Goal: Task Accomplishment & Management: Manage account settings

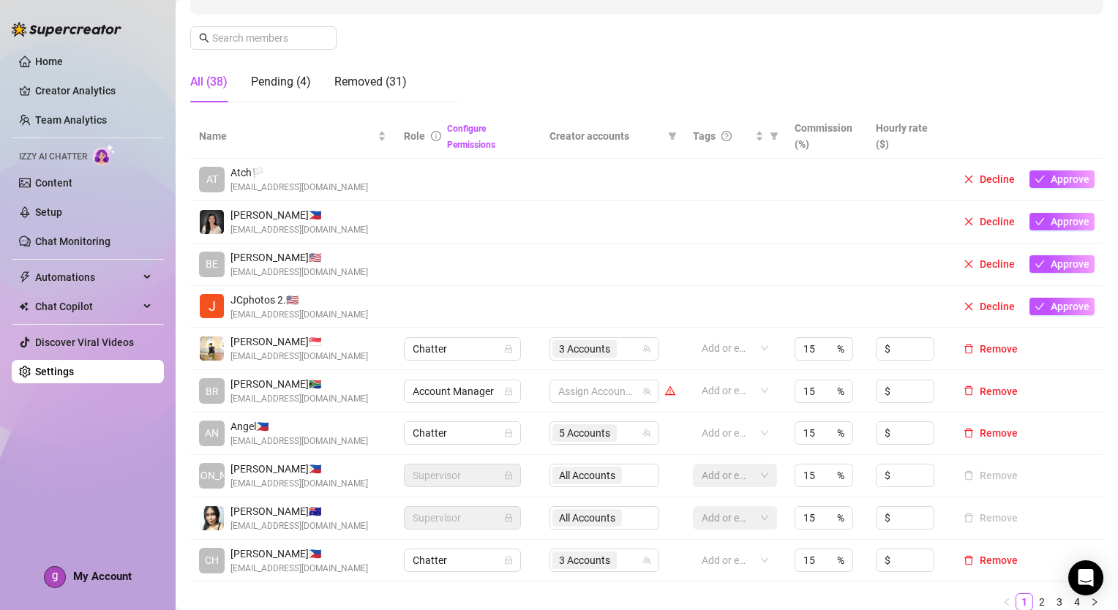
scroll to position [293, 0]
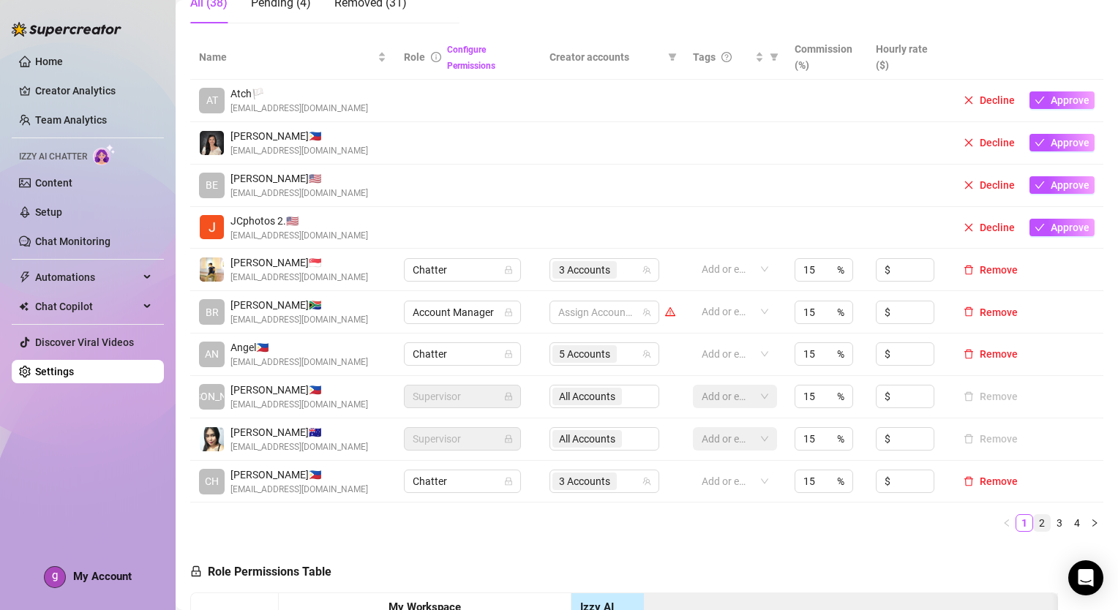
click at [1034, 520] on link "2" at bounding box center [1042, 523] width 16 height 16
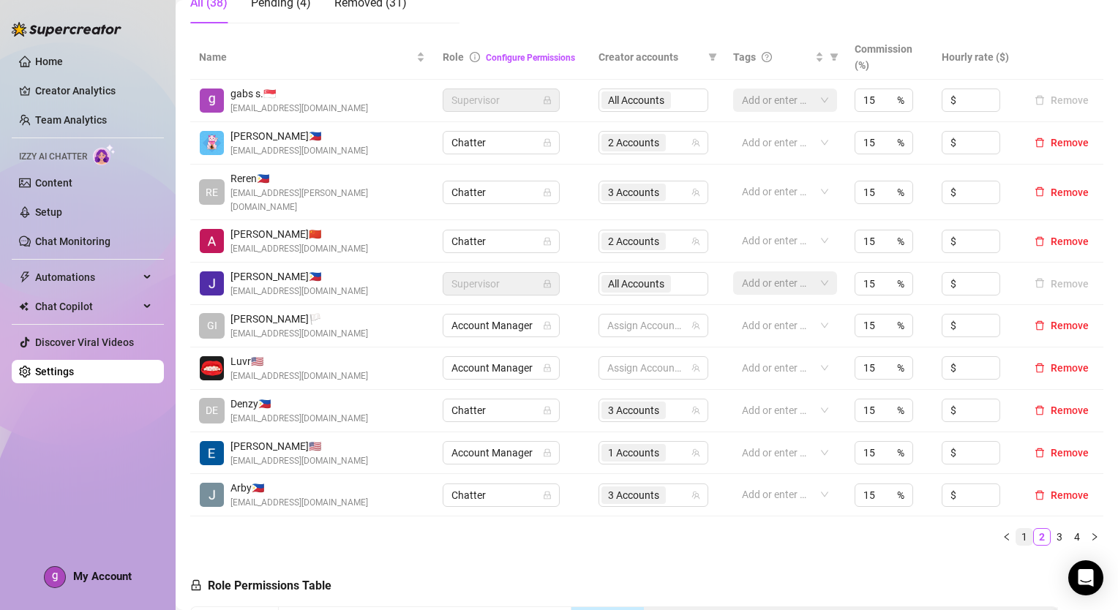
click at [1019, 529] on link "1" at bounding box center [1024, 537] width 16 height 16
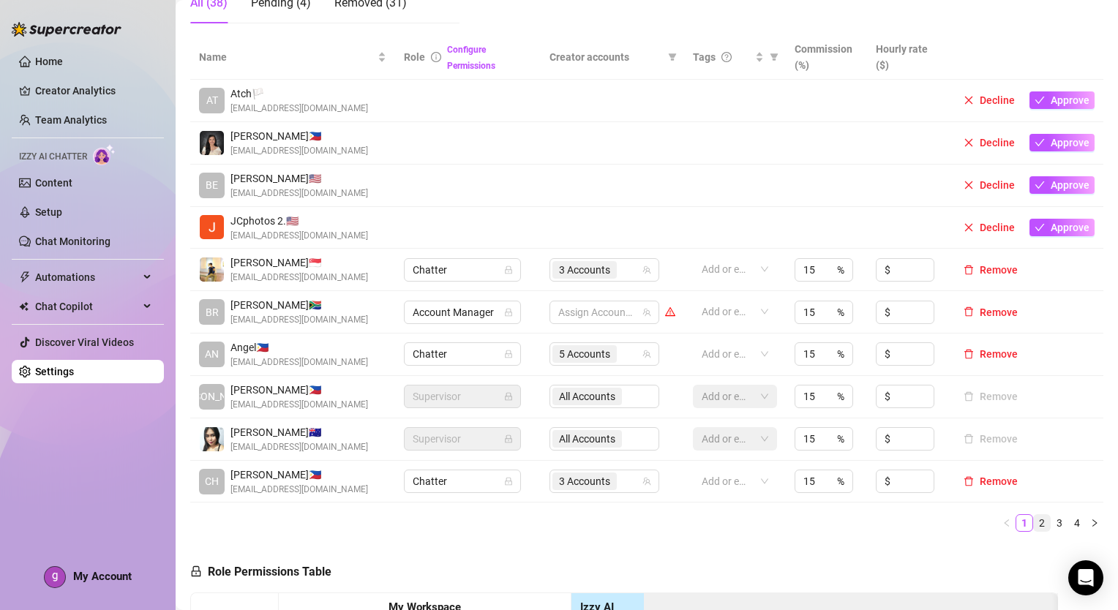
click at [1034, 529] on link "2" at bounding box center [1042, 523] width 16 height 16
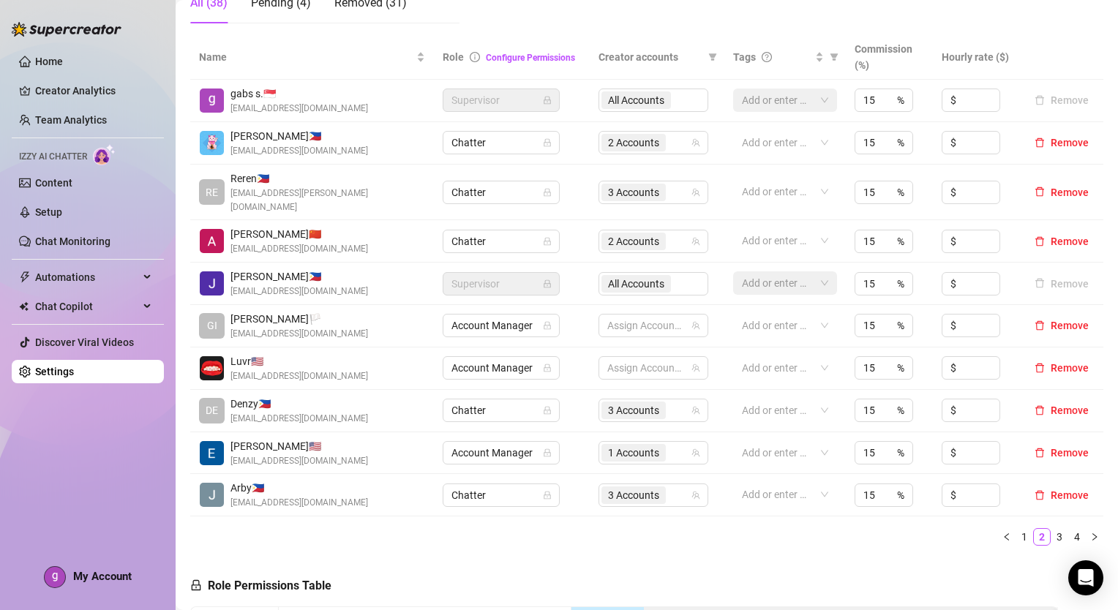
drag, startPoint x: 1045, startPoint y: 525, endPoint x: 1024, endPoint y: 537, distance: 24.0
click at [1051, 529] on link "3" at bounding box center [1059, 537] width 16 height 16
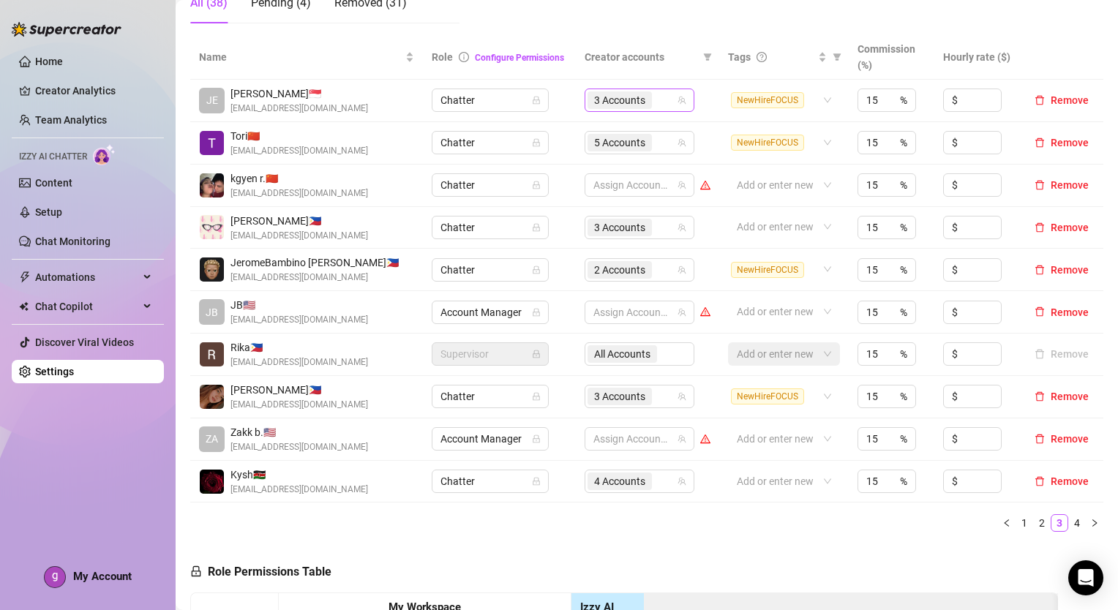
click at [659, 102] on div "3 Accounts" at bounding box center [632, 100] width 89 height 20
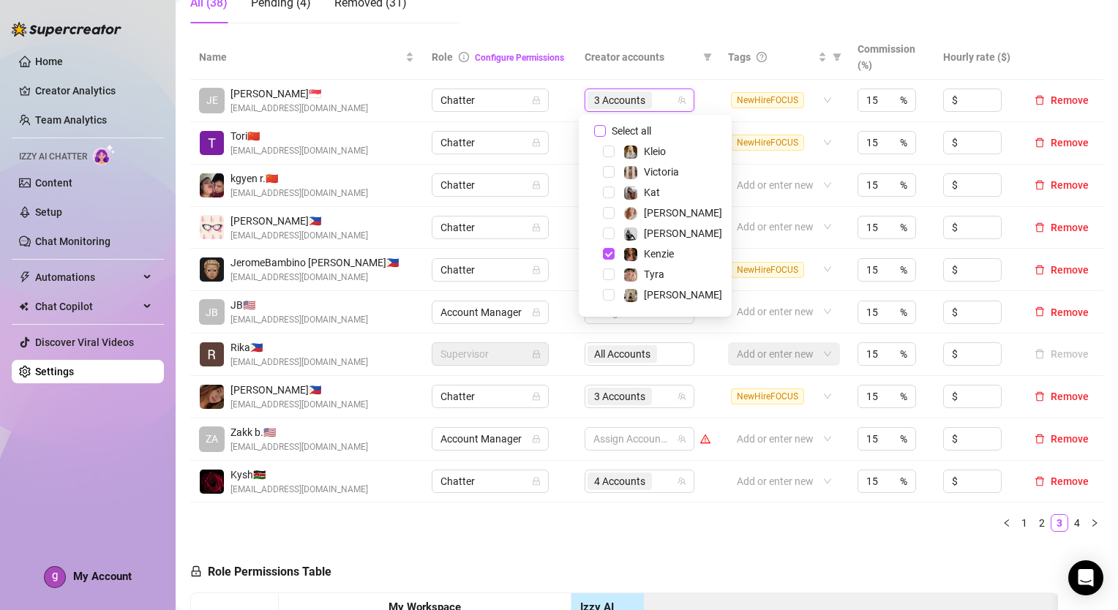
click at [601, 129] on input "Select all" at bounding box center [600, 131] width 12 height 12
checkbox input "false"
click at [610, 171] on span "Select tree node" at bounding box center [609, 172] width 12 height 12
click at [613, 212] on span "Select tree node" at bounding box center [609, 213] width 12 height 12
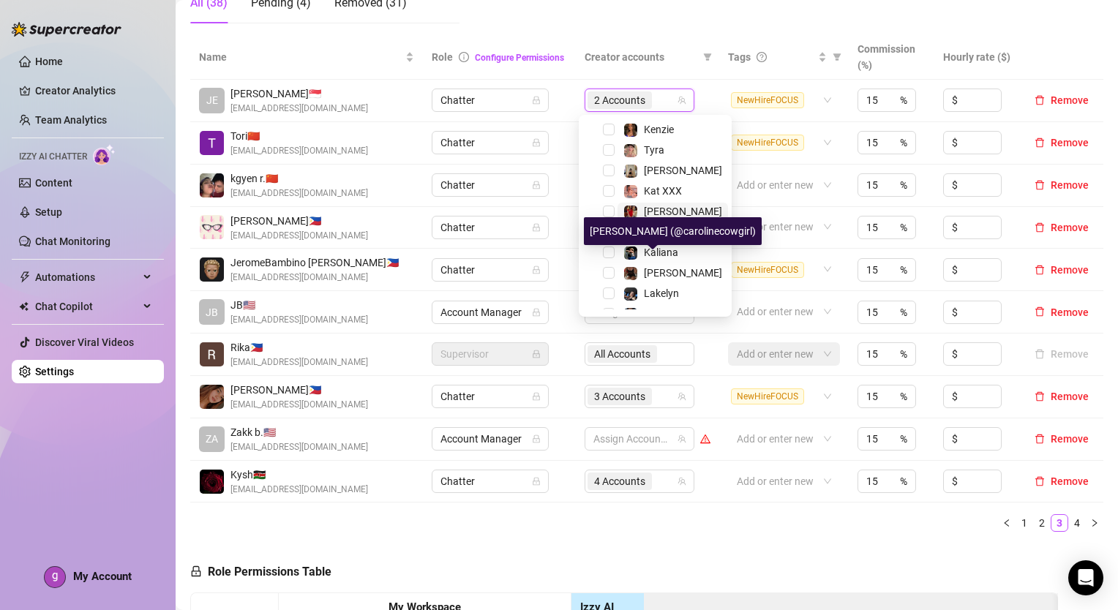
scroll to position [146, 0]
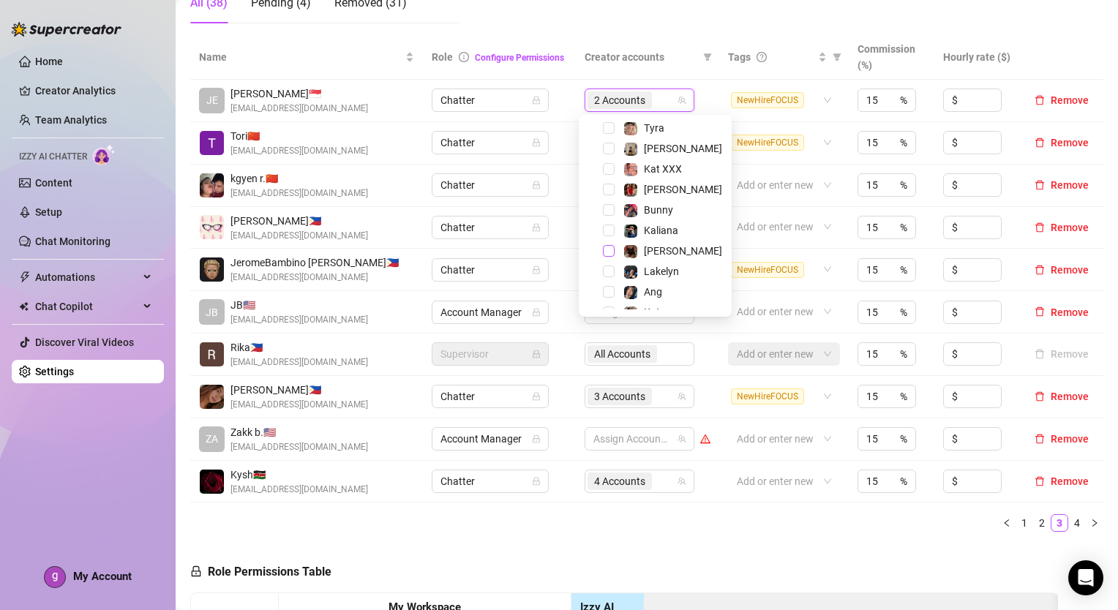
click at [609, 248] on span "Select tree node" at bounding box center [609, 251] width 12 height 12
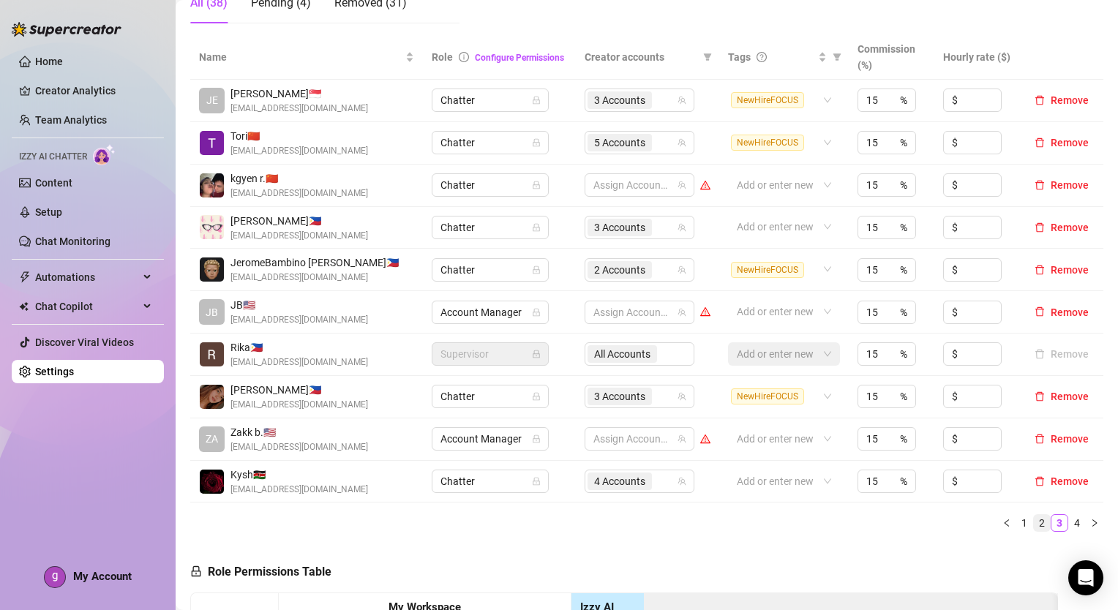
click at [1034, 519] on link "2" at bounding box center [1042, 523] width 16 height 16
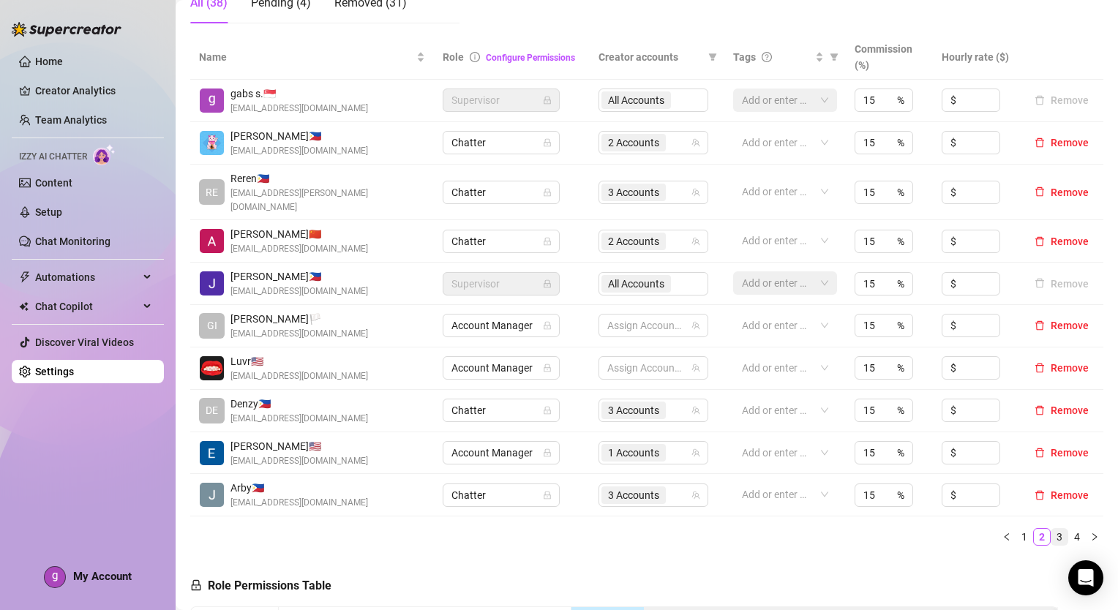
click at [1051, 529] on link "3" at bounding box center [1059, 537] width 16 height 16
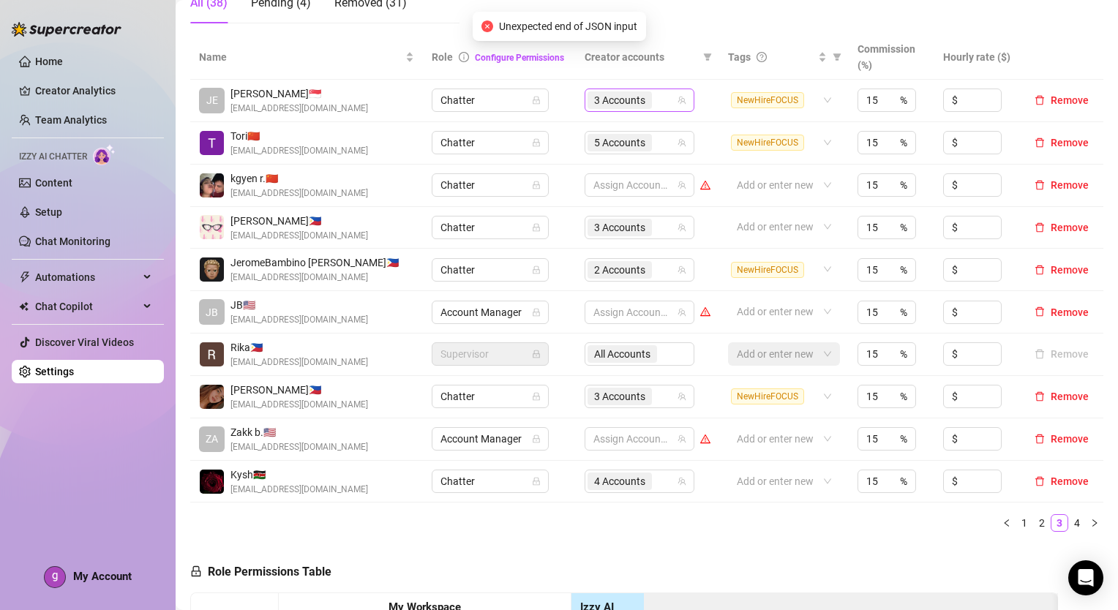
click at [640, 105] on span "3 Accounts" at bounding box center [620, 100] width 64 height 18
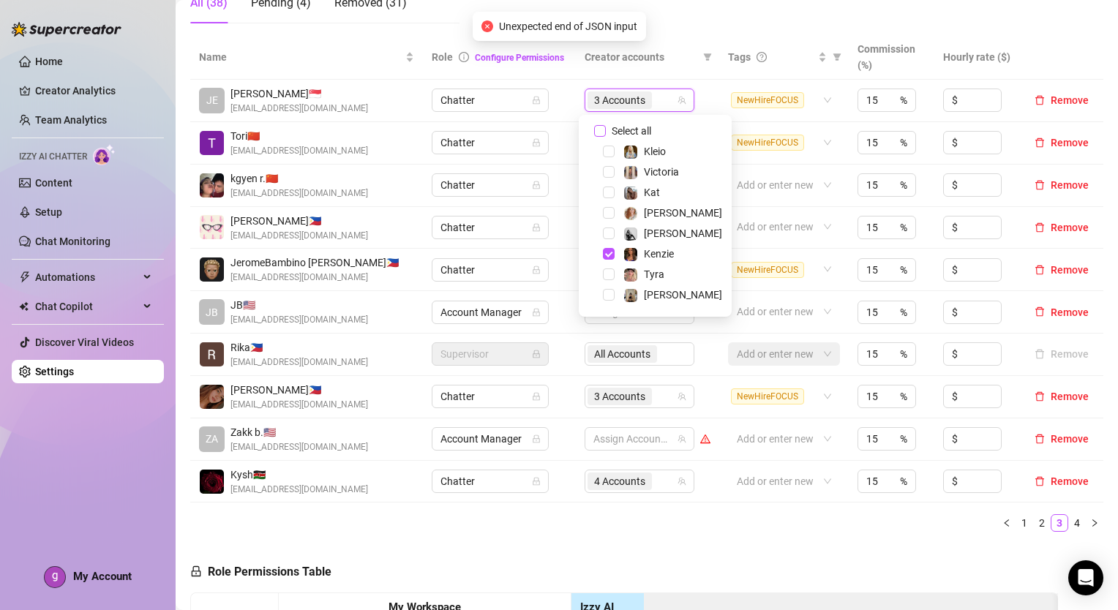
click at [600, 132] on input "Select all" at bounding box center [600, 131] width 12 height 12
checkbox input "false"
click at [609, 214] on span "Select tree node" at bounding box center [609, 213] width 12 height 12
click at [606, 173] on span "Select tree node" at bounding box center [609, 172] width 12 height 12
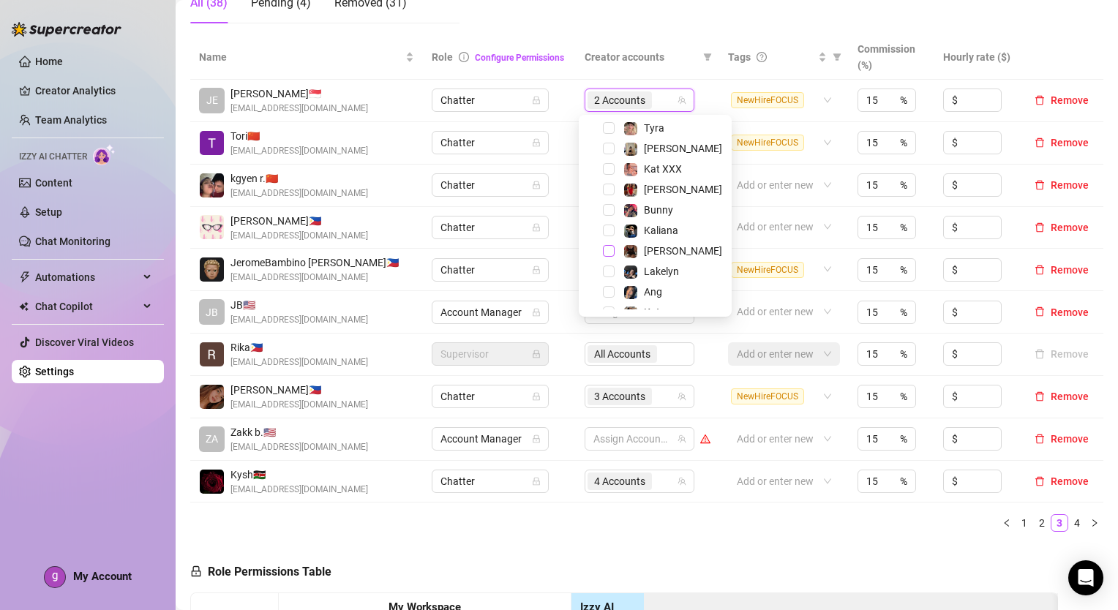
click at [611, 253] on span "Select tree node" at bounding box center [609, 251] width 12 height 12
drag, startPoint x: 664, startPoint y: 531, endPoint x: 673, endPoint y: 510, distance: 23.0
click at [665, 531] on div "Name Role Configure Permissions Creator accounts Tags Commission (%) Hourly rat…" at bounding box center [646, 289] width 913 height 509
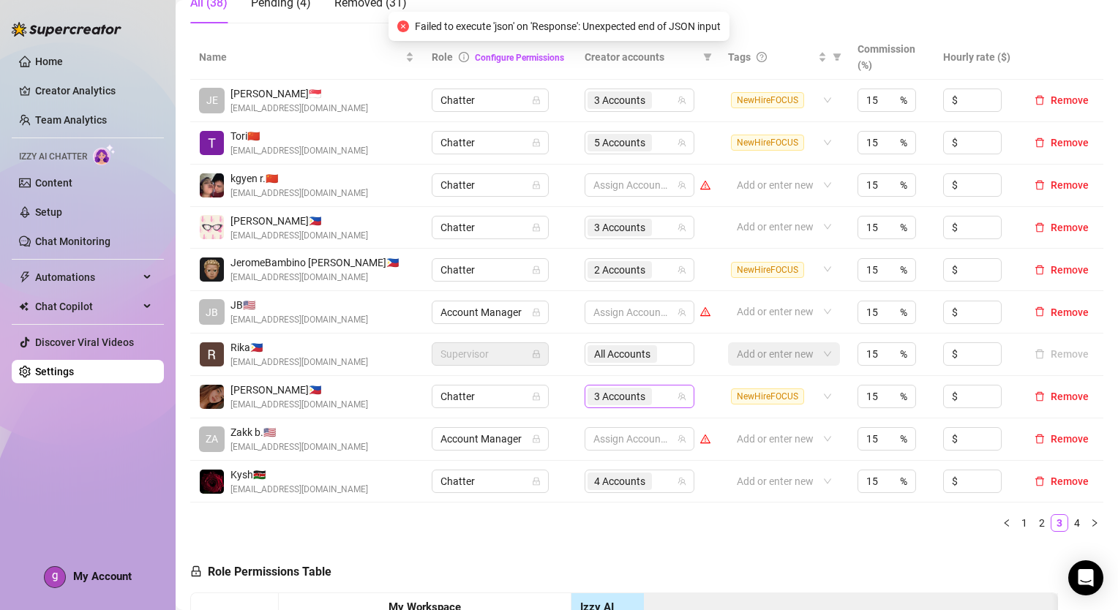
click at [655, 393] on input "search" at bounding box center [656, 397] width 3 height 18
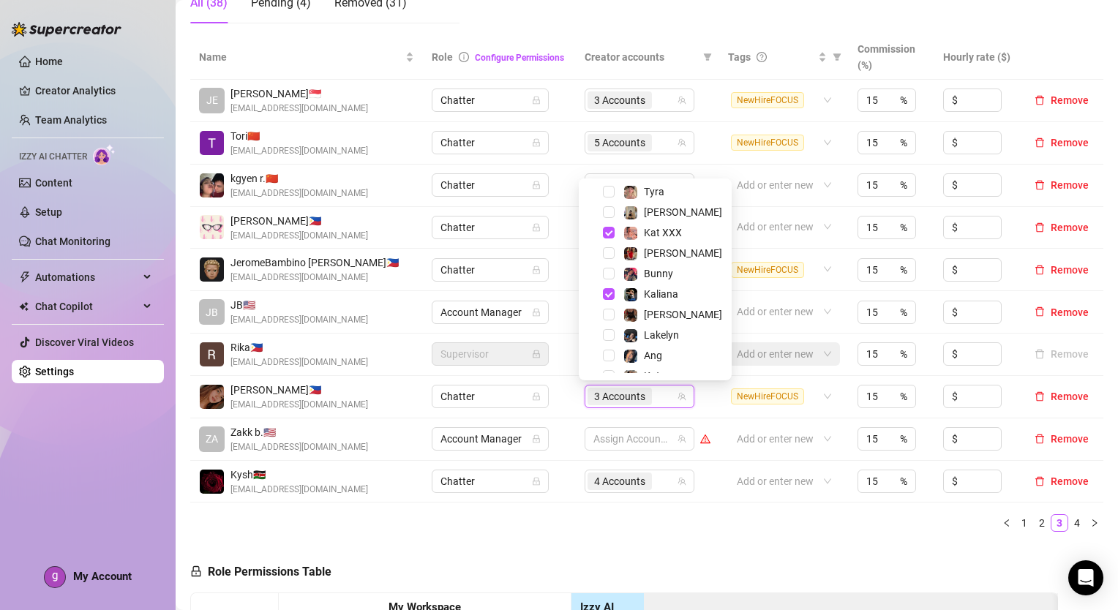
drag, startPoint x: 648, startPoint y: 556, endPoint x: 645, endPoint y: 546, distance: 10.5
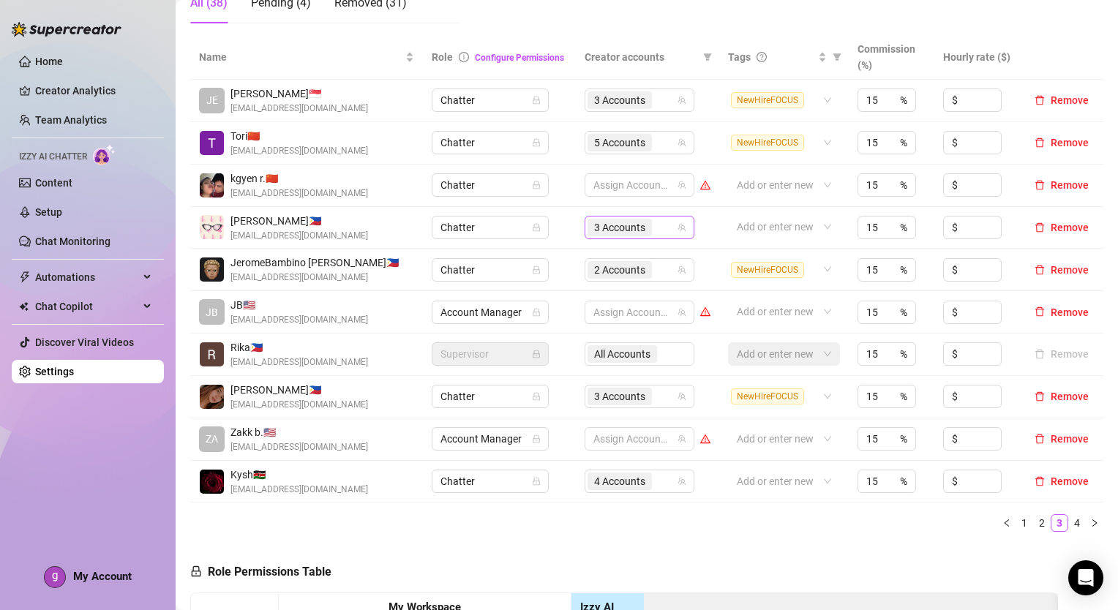
click at [655, 228] on input "search" at bounding box center [656, 228] width 3 height 18
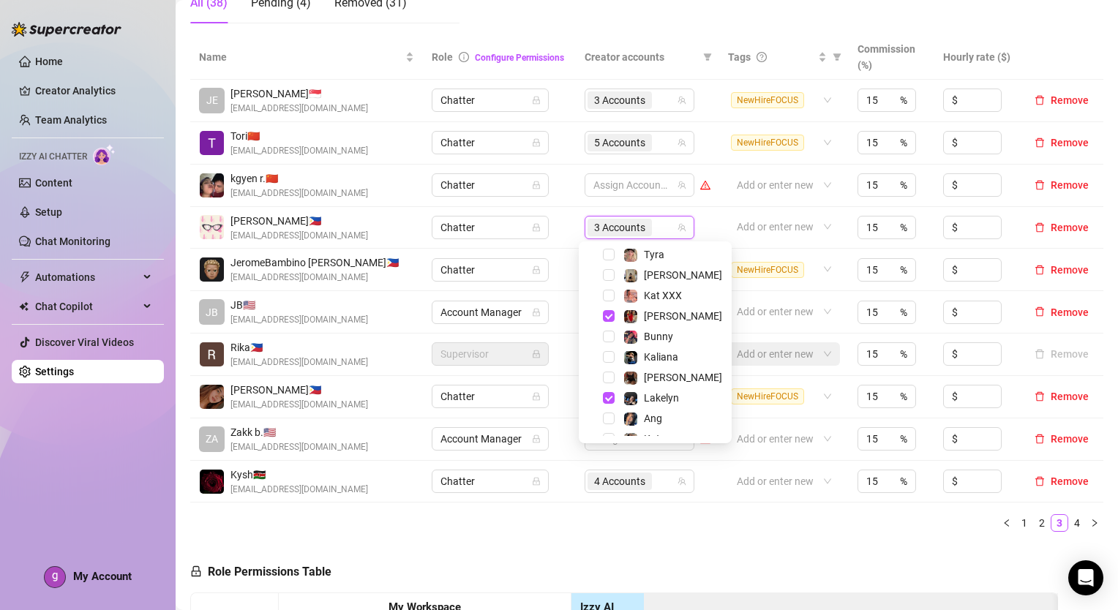
click at [648, 536] on div "Name Role Configure Permissions Creator accounts Tags Commission (%) Hourly rat…" at bounding box center [646, 289] width 913 height 509
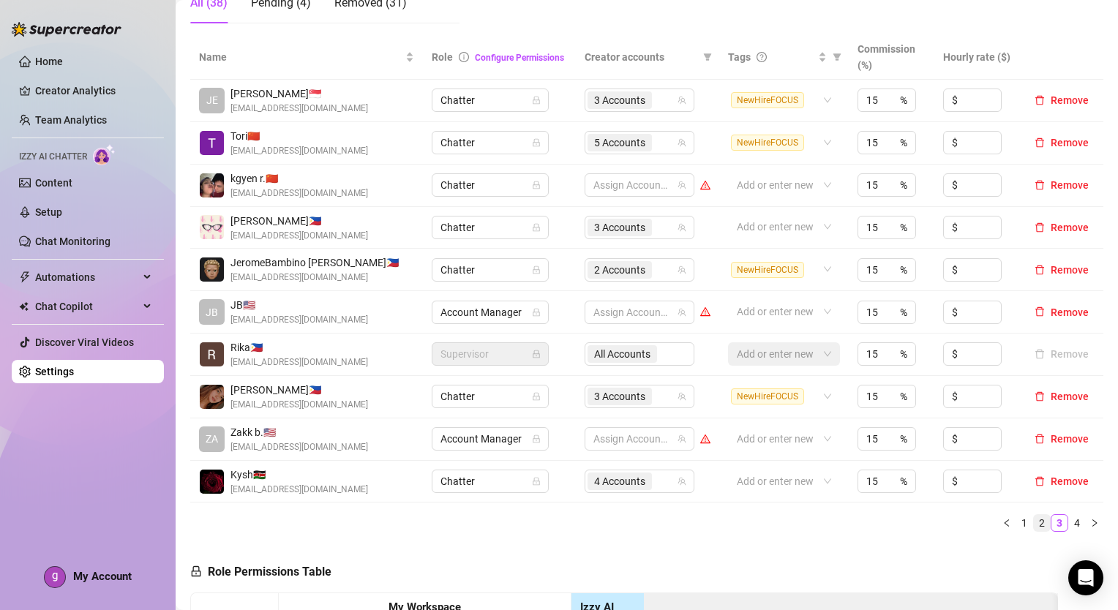
click at [1034, 526] on link "2" at bounding box center [1042, 523] width 16 height 16
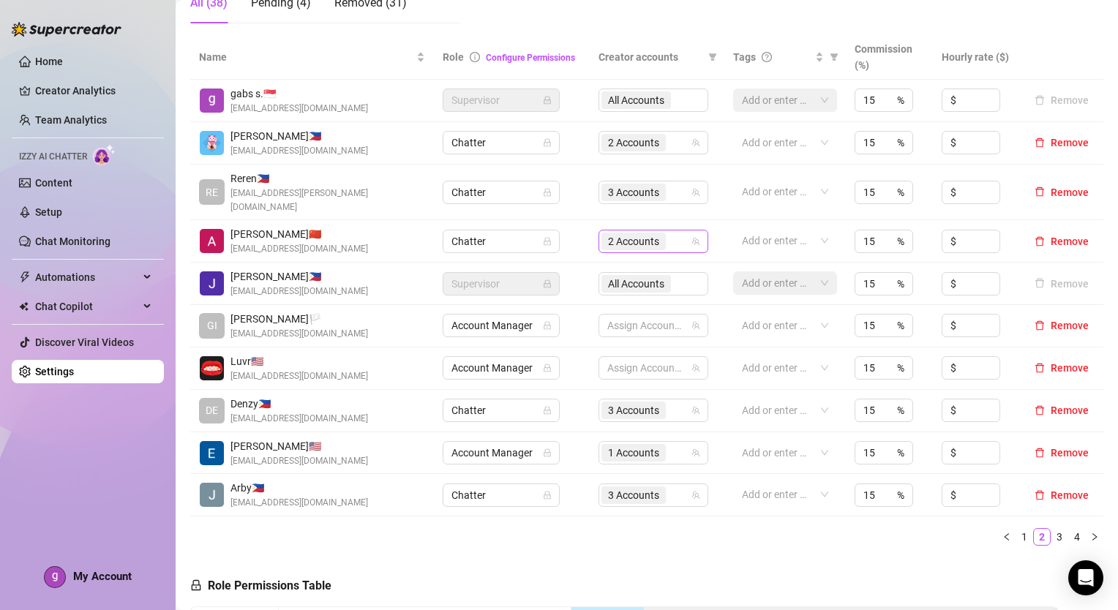
click at [668, 231] on div "2 Accounts" at bounding box center [645, 241] width 89 height 20
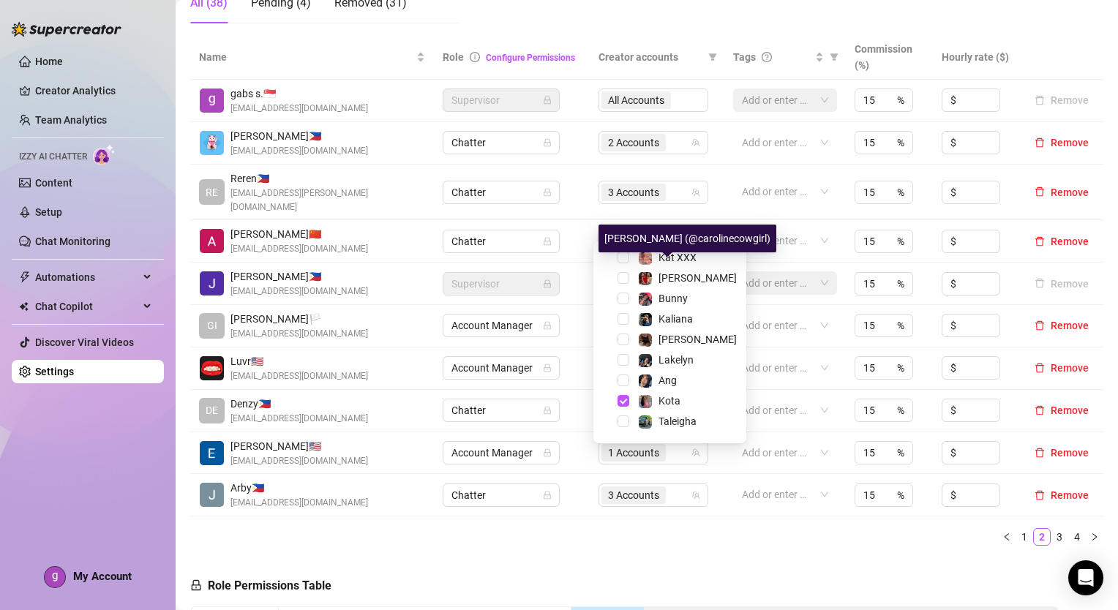
scroll to position [202, 0]
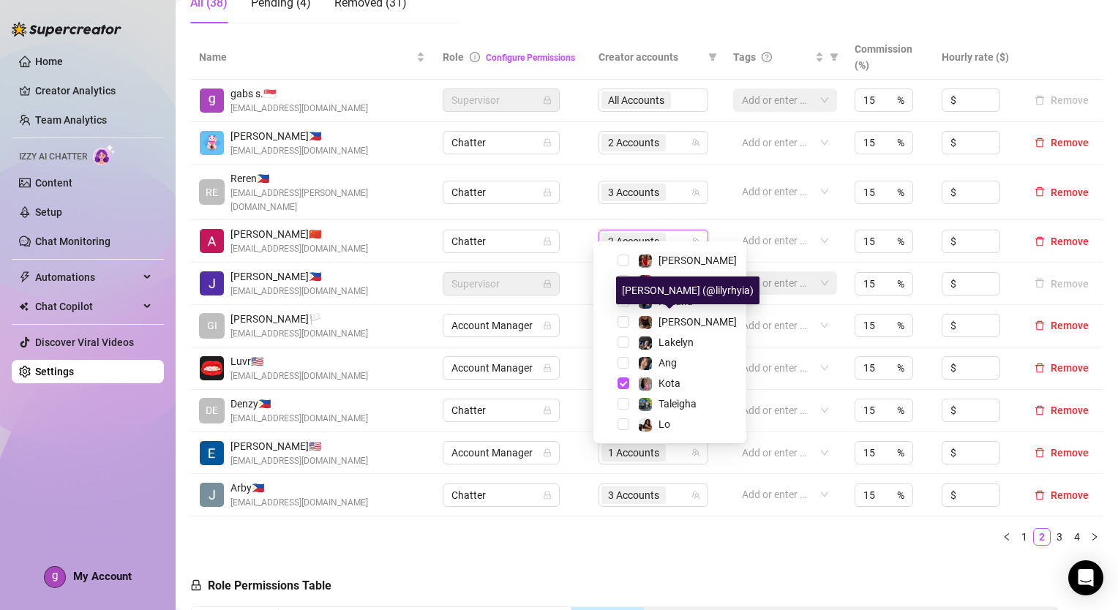
click at [711, 538] on div "Name Role Configure Permissions Creator accounts Tags Commission (%) Hourly rat…" at bounding box center [646, 296] width 913 height 522
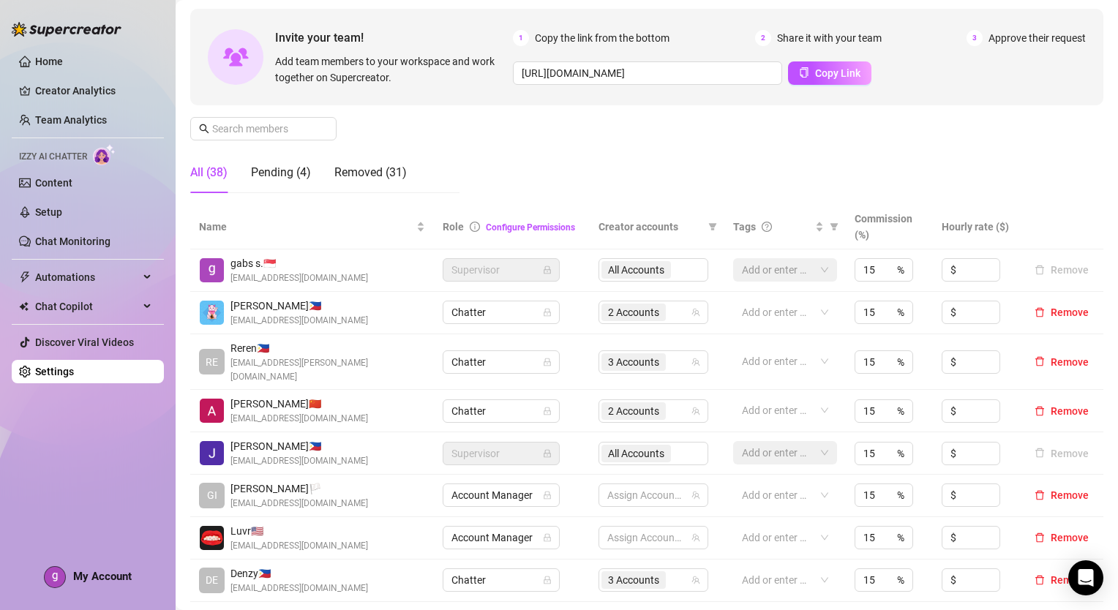
scroll to position [0, 0]
